Goal: Navigation & Orientation: Find specific page/section

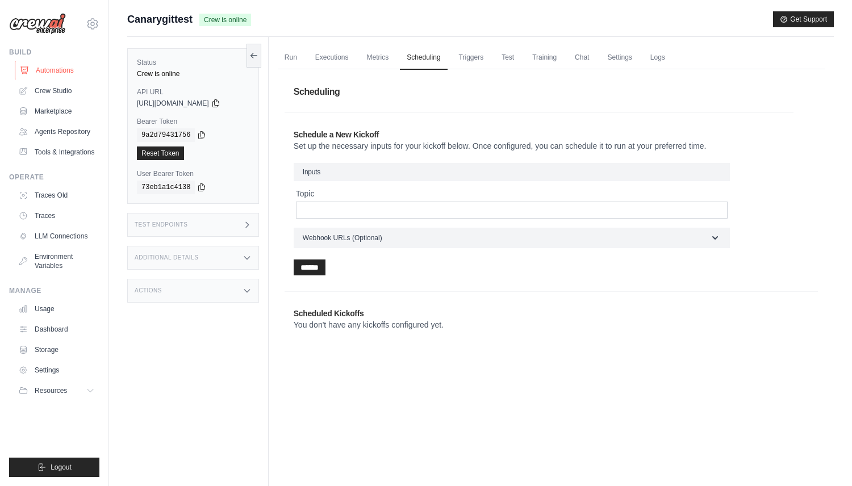
click at [78, 66] on link "Automations" at bounding box center [58, 70] width 86 height 18
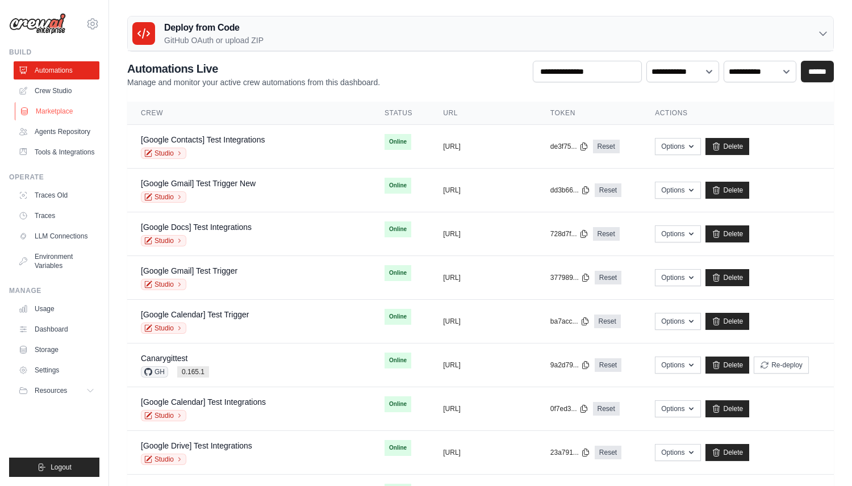
click at [65, 113] on link "Marketplace" at bounding box center [58, 111] width 86 height 18
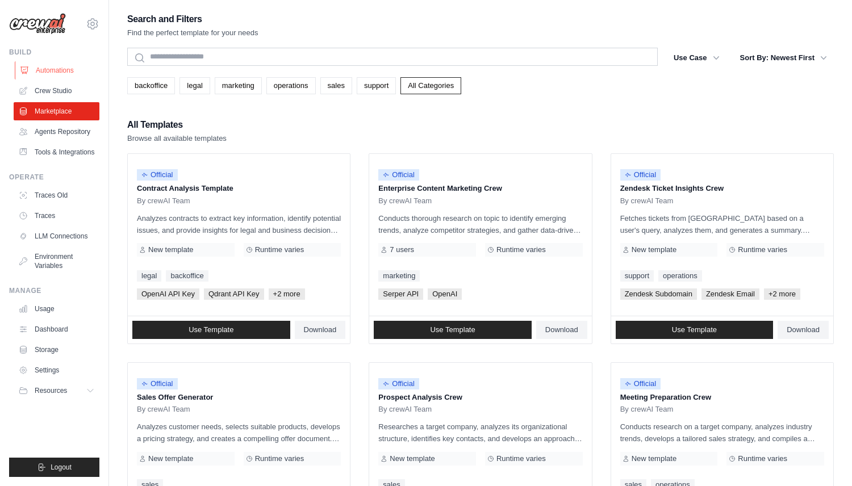
click at [53, 71] on link "Automations" at bounding box center [58, 70] width 86 height 18
